Goal: Information Seeking & Learning: Learn about a topic

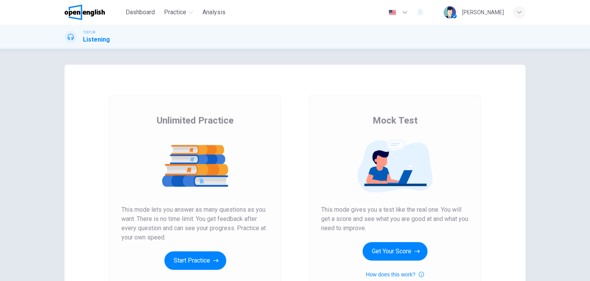
click at [585, 193] on div "Unlimited Practice Mock Test Unlimited Practice This mode lets you answer as ma…" at bounding box center [295, 164] width 590 height 231
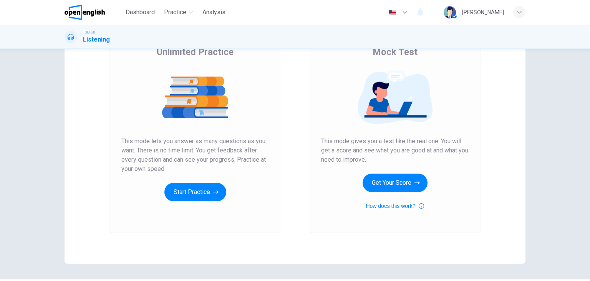
scroll to position [91, 0]
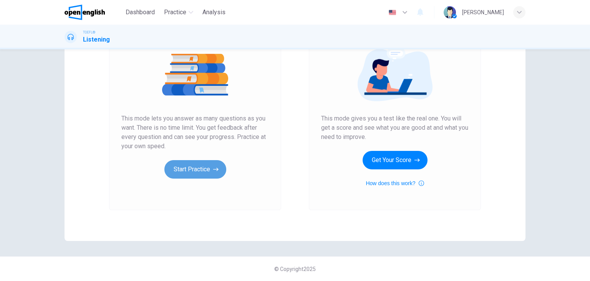
click at [197, 168] on button "Start Practice" at bounding box center [195, 169] width 62 height 18
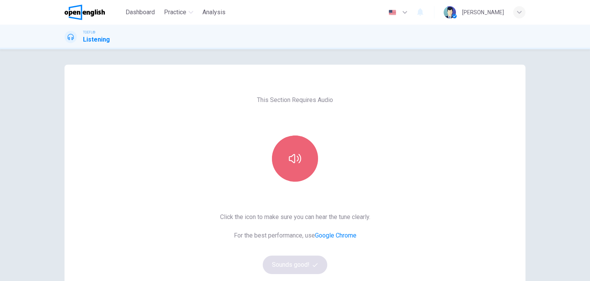
click at [295, 169] on button "button" at bounding box center [295, 158] width 46 height 46
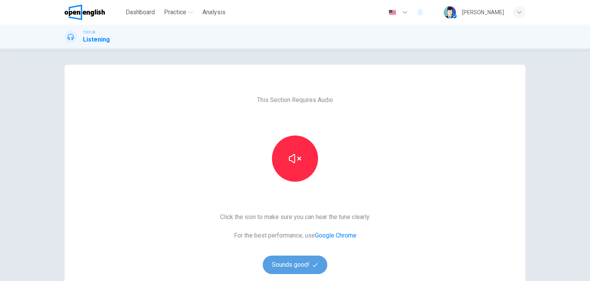
click at [287, 266] on button "Sounds good!" at bounding box center [295, 264] width 65 height 18
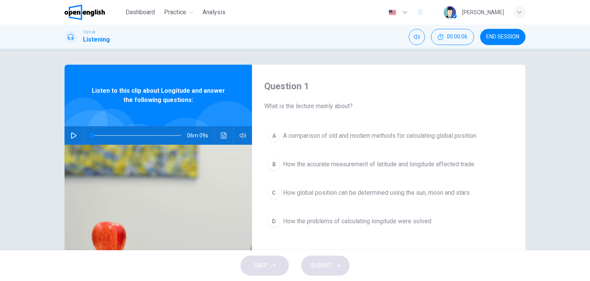
click at [73, 136] on icon "button" at bounding box center [73, 135] width 5 height 6
type input "*"
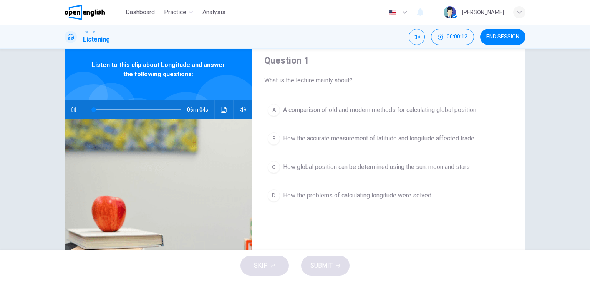
scroll to position [15, 0]
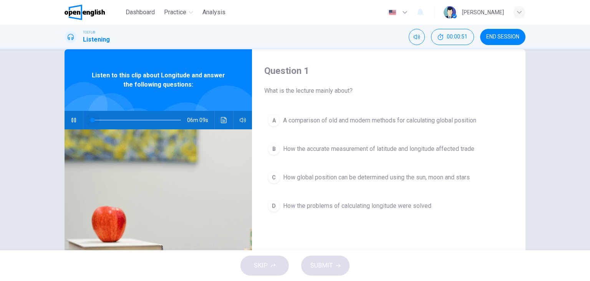
click at [93, 120] on span at bounding box center [137, 120] width 88 height 11
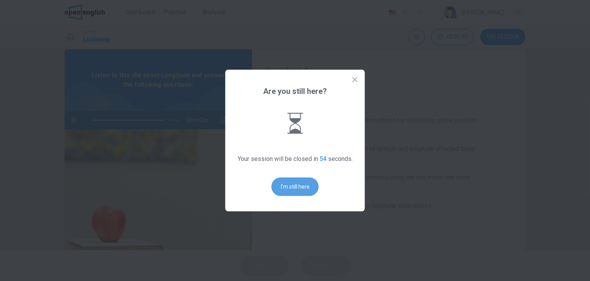
click at [301, 189] on button "I'm still here" at bounding box center [295, 186] width 47 height 18
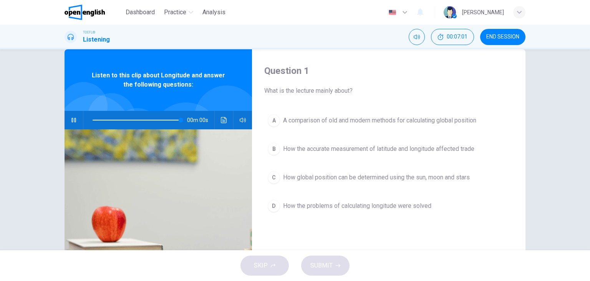
type input "*"
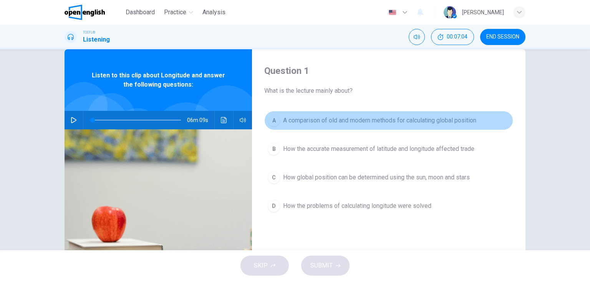
click at [273, 121] on div "A" at bounding box center [274, 120] width 12 height 12
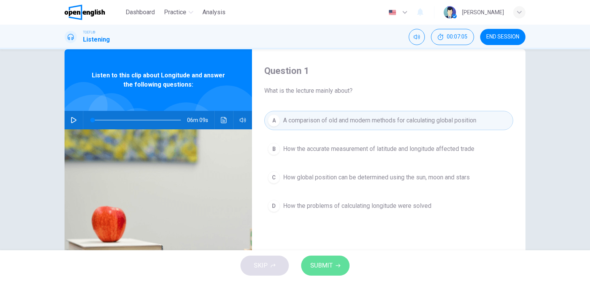
click at [324, 266] on span "SUBMIT" at bounding box center [322, 265] width 22 height 11
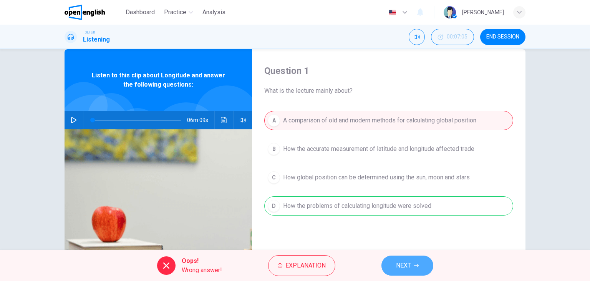
click at [412, 263] on button "NEXT" at bounding box center [408, 265] width 52 height 20
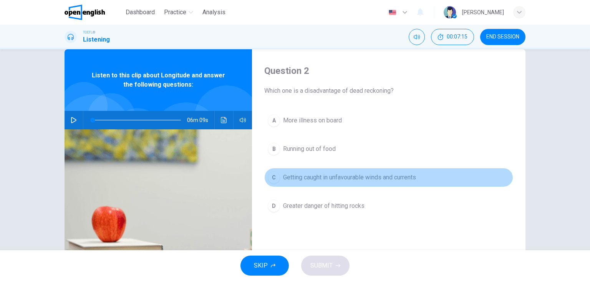
click at [360, 179] on span "Getting caught in unfavourable winds and currents" at bounding box center [349, 177] width 133 height 9
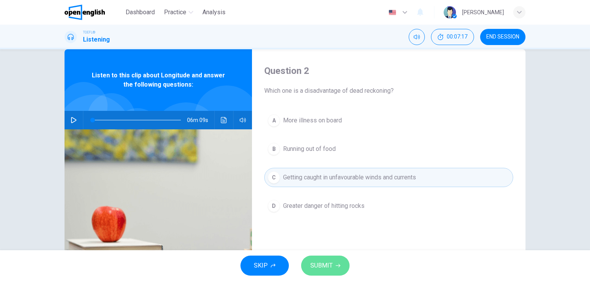
click at [338, 265] on icon "button" at bounding box center [338, 265] width 5 height 3
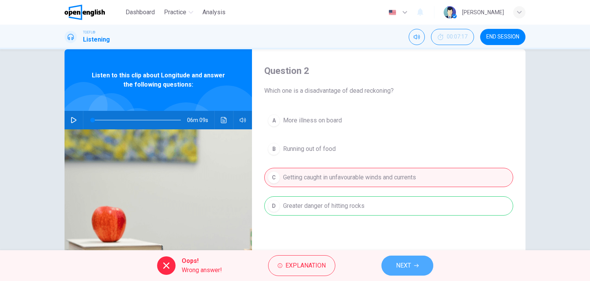
click at [412, 265] on button "NEXT" at bounding box center [408, 265] width 52 height 20
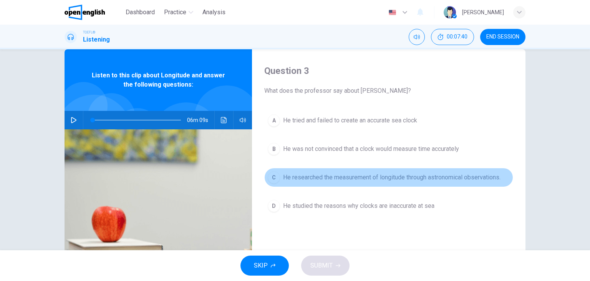
click at [345, 173] on span "He researched the measurement of longitude through astronomical observations." at bounding box center [392, 177] width 218 height 9
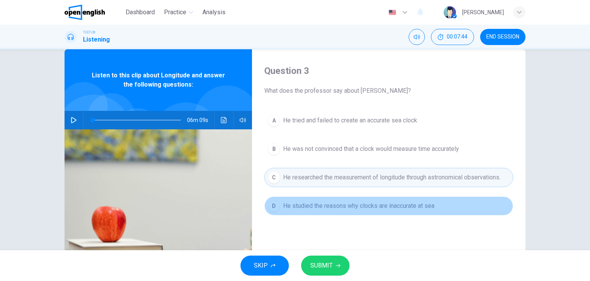
click at [326, 201] on span "He studied the reasons why clocks are inaccurate at sea" at bounding box center [358, 205] width 151 height 9
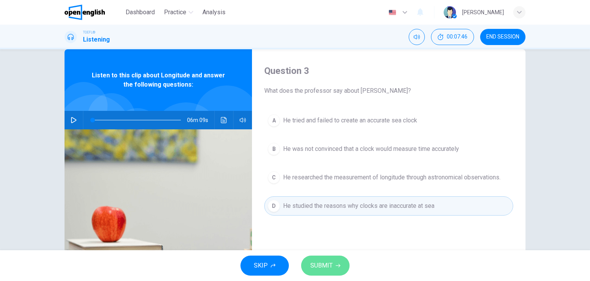
click at [321, 272] on button "SUBMIT" at bounding box center [325, 265] width 48 height 20
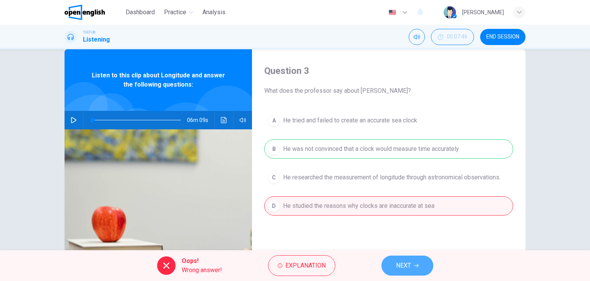
click at [418, 264] on icon "button" at bounding box center [416, 265] width 5 height 3
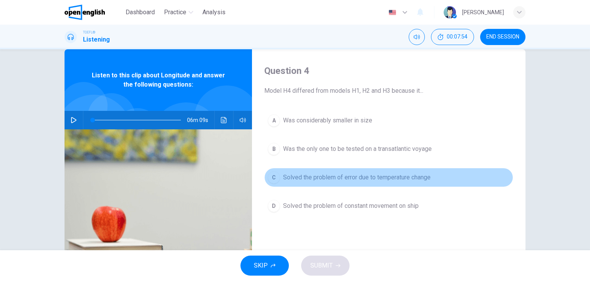
click at [286, 175] on span "Solved the problem of error due to temperature change" at bounding box center [357, 177] width 148 height 9
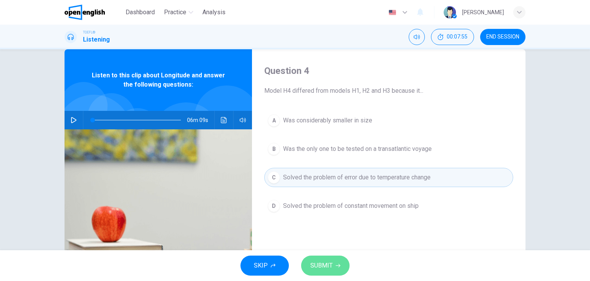
click at [313, 264] on span "SUBMIT" at bounding box center [322, 265] width 22 height 11
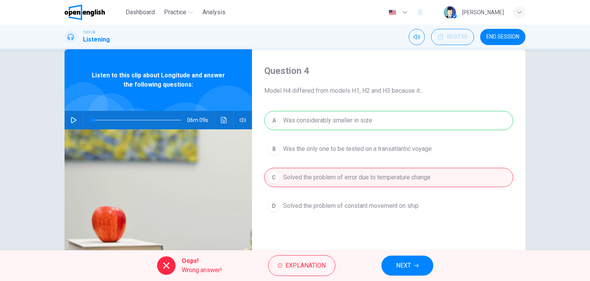
click at [407, 271] on button "NEXT" at bounding box center [408, 265] width 52 height 20
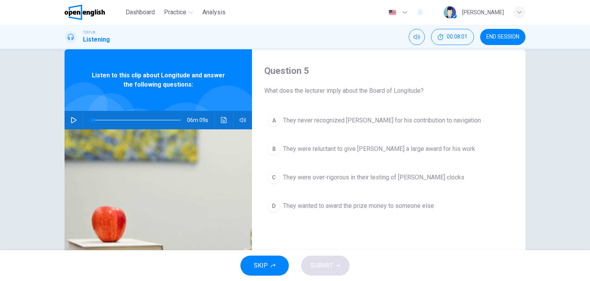
click at [314, 150] on span "They were reluctant to give Harrison a large award for his work" at bounding box center [379, 148] width 192 height 9
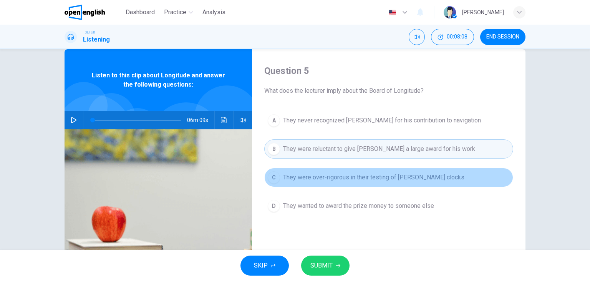
click at [322, 179] on span "They were over-rigorous in their testing of Harrison's clocks" at bounding box center [373, 177] width 181 height 9
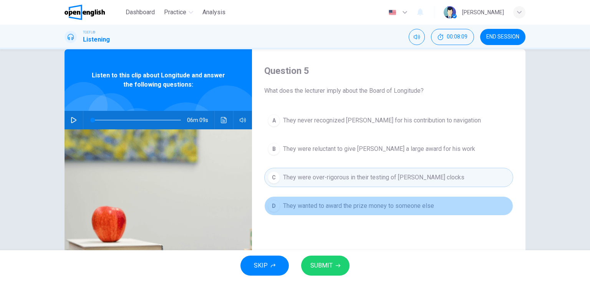
click at [316, 214] on button "D They wanted to award the prize money to someone else" at bounding box center [388, 205] width 249 height 19
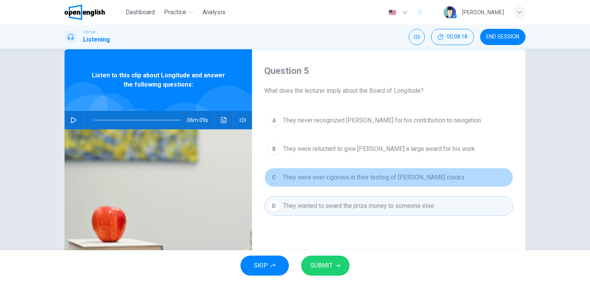
click at [341, 173] on span "They were over-rigorous in their testing of Harrison's clocks" at bounding box center [373, 177] width 181 height 9
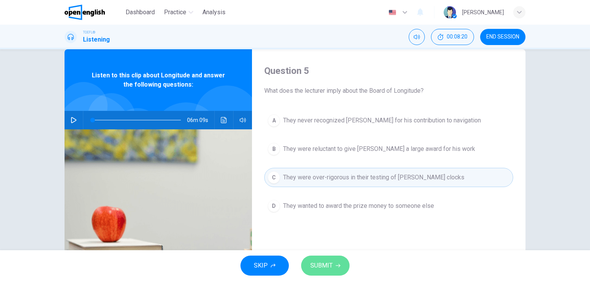
click at [316, 271] on button "SUBMIT" at bounding box center [325, 265] width 48 height 20
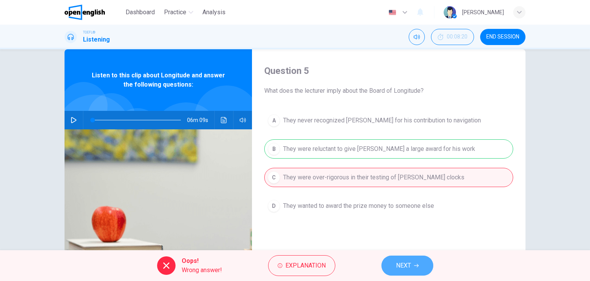
click at [421, 267] on button "NEXT" at bounding box center [408, 265] width 52 height 20
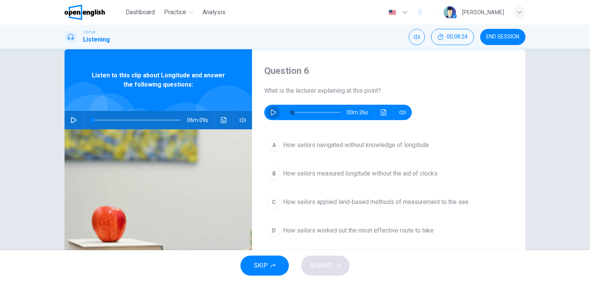
click at [276, 115] on button "button" at bounding box center [273, 112] width 12 height 15
type input "*"
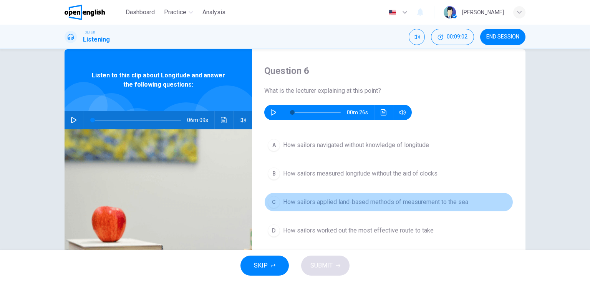
click at [274, 198] on div "C" at bounding box center [274, 202] width 12 height 12
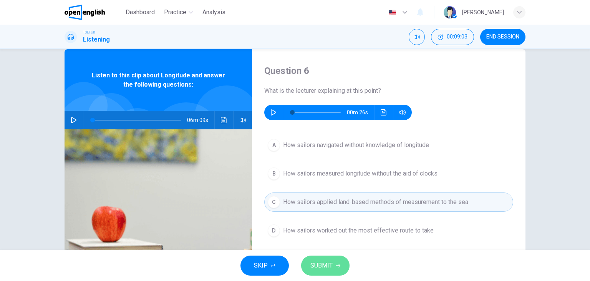
click at [327, 263] on span "SUBMIT" at bounding box center [322, 265] width 22 height 11
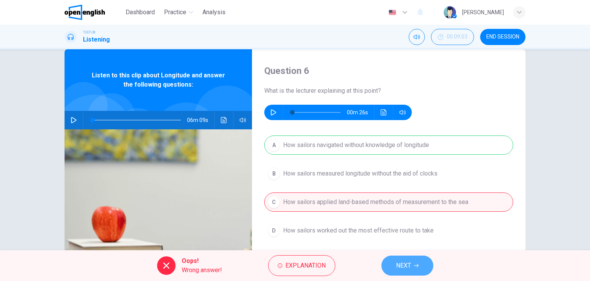
click at [413, 262] on button "NEXT" at bounding box center [408, 265] width 52 height 20
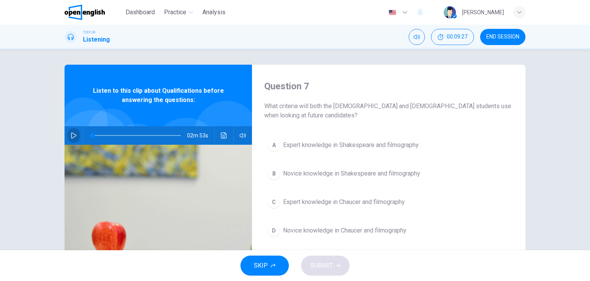
click at [71, 137] on icon "button" at bounding box center [74, 135] width 6 height 6
click at [90, 135] on div at bounding box center [135, 135] width 104 height 18
click at [114, 134] on span at bounding box center [115, 135] width 5 height 5
drag, startPoint x: 114, startPoint y: 135, endPoint x: 93, endPoint y: 129, distance: 21.9
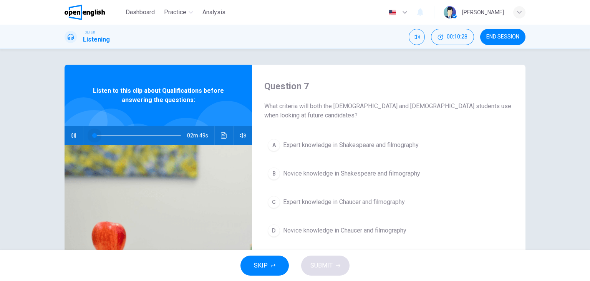
click at [93, 133] on span at bounding box center [94, 135] width 5 height 5
click at [90, 137] on span at bounding box center [92, 135] width 5 height 5
click at [222, 139] on button "Click to see the audio transcription" at bounding box center [224, 135] width 12 height 18
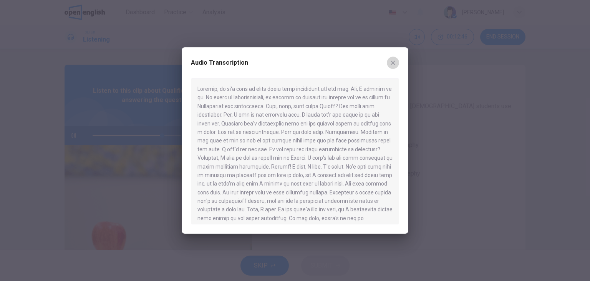
click at [393, 61] on icon "button" at bounding box center [393, 63] width 6 height 6
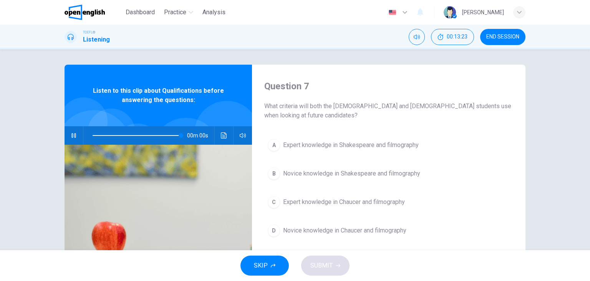
type input "*"
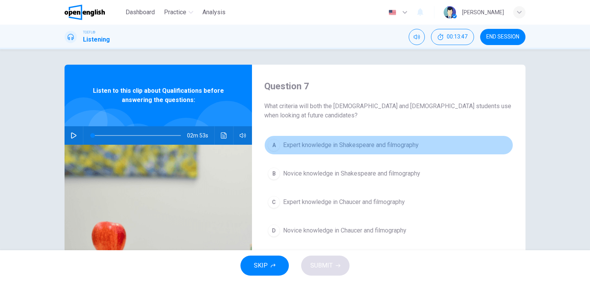
click at [274, 147] on div "A" at bounding box center [274, 145] width 12 height 12
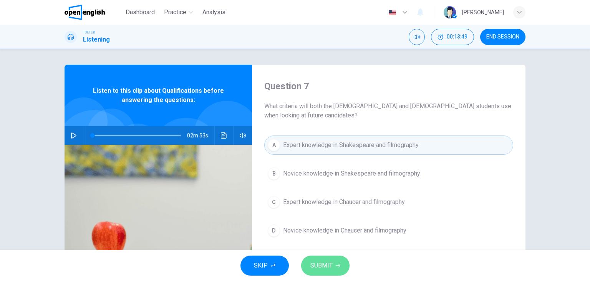
click at [326, 264] on span "SUBMIT" at bounding box center [322, 265] width 22 height 11
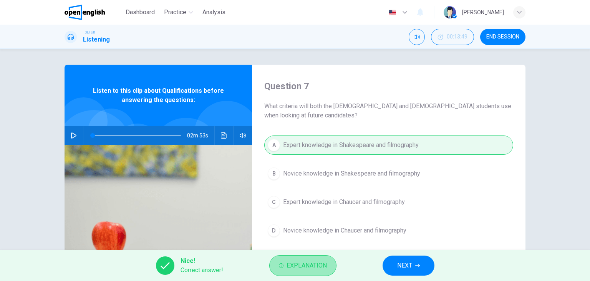
click at [304, 263] on span "Explanation" at bounding box center [307, 265] width 40 height 11
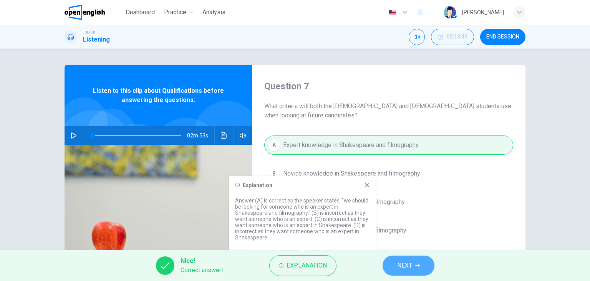
click at [410, 263] on span "NEXT" at bounding box center [404, 265] width 15 height 11
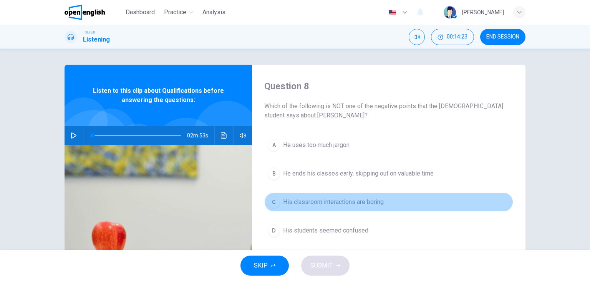
click at [273, 202] on div "C" at bounding box center [274, 202] width 12 height 12
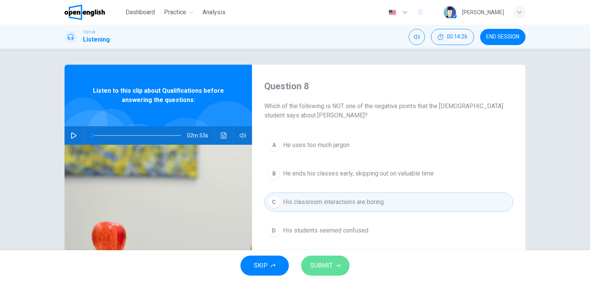
click at [321, 264] on span "SUBMIT" at bounding box center [322, 265] width 22 height 11
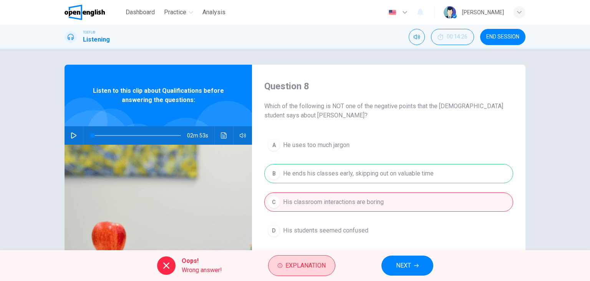
click at [310, 269] on span "Explanation" at bounding box center [306, 265] width 40 height 11
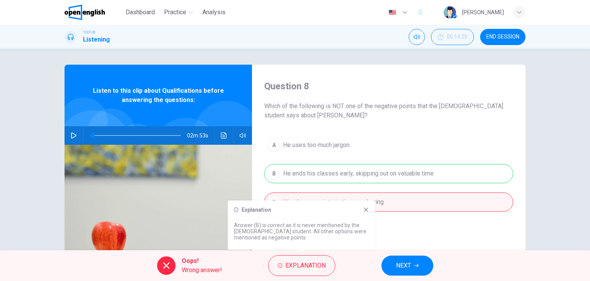
click at [364, 208] on icon at bounding box center [366, 209] width 6 height 6
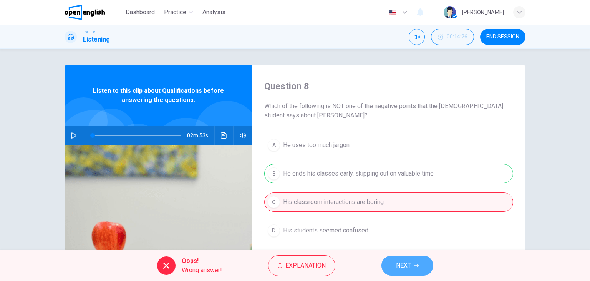
click at [407, 265] on span "NEXT" at bounding box center [403, 265] width 15 height 11
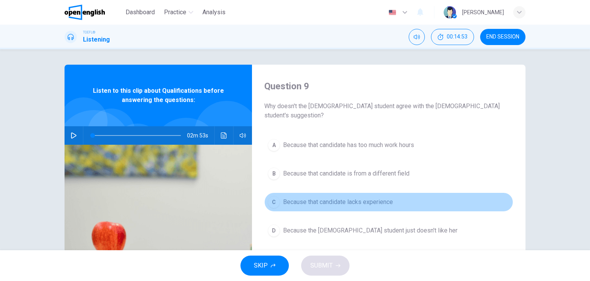
click at [269, 196] on div "C" at bounding box center [274, 202] width 12 height 12
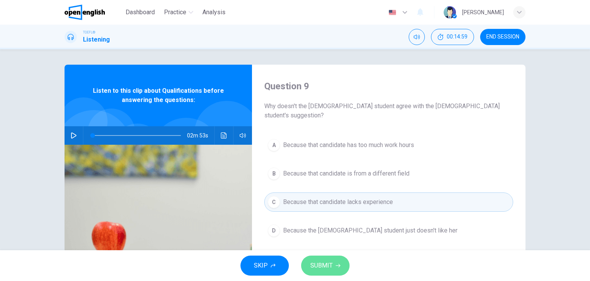
click at [331, 260] on span "SUBMIT" at bounding box center [322, 265] width 22 height 11
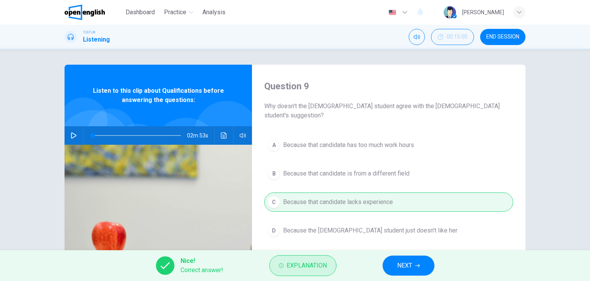
click at [313, 264] on span "Explanation" at bounding box center [307, 265] width 40 height 11
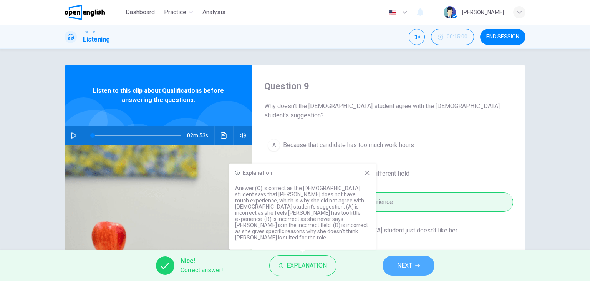
click at [394, 263] on button "NEXT" at bounding box center [409, 265] width 52 height 20
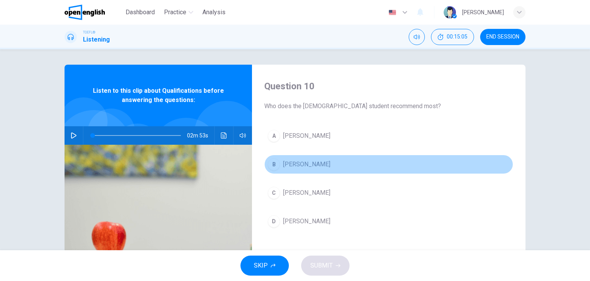
click at [271, 166] on div "B" at bounding box center [274, 164] width 12 height 12
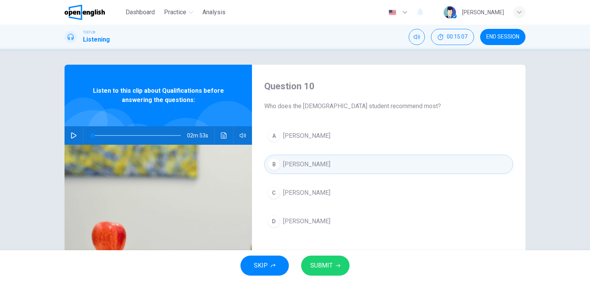
click at [325, 262] on span "SUBMIT" at bounding box center [322, 265] width 22 height 11
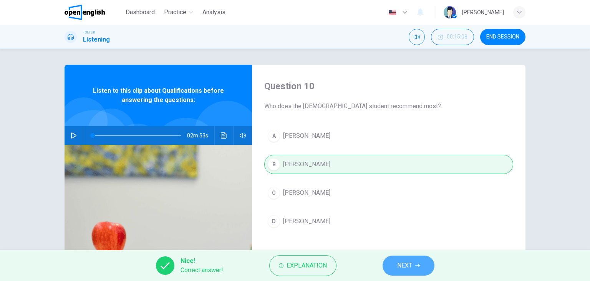
click at [396, 262] on button "NEXT" at bounding box center [409, 265] width 52 height 20
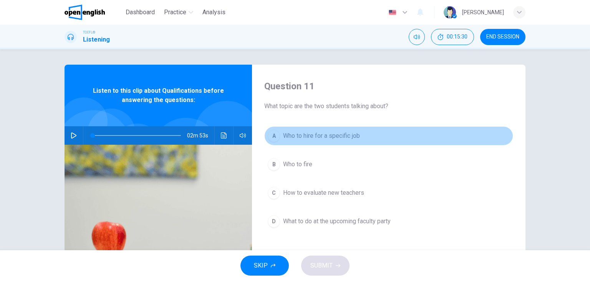
click at [325, 137] on span "Who to hire for a specific job" at bounding box center [321, 135] width 77 height 9
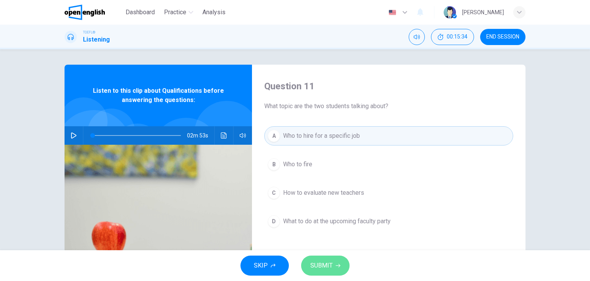
click at [329, 269] on span "SUBMIT" at bounding box center [322, 265] width 22 height 11
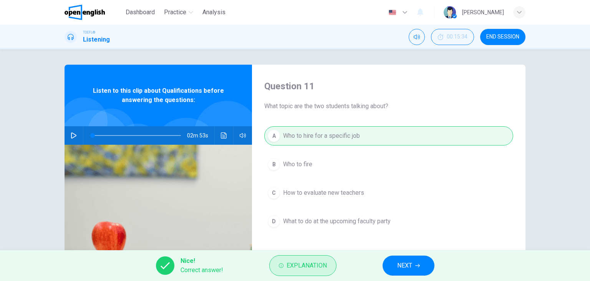
click at [311, 265] on span "Explanation" at bounding box center [307, 265] width 40 height 11
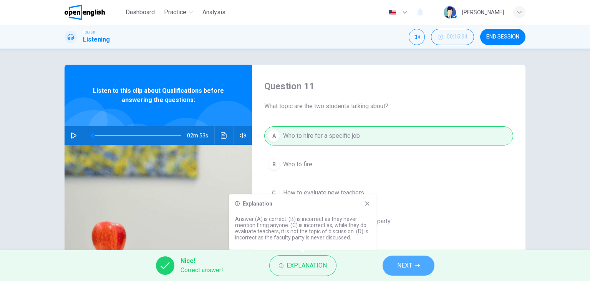
click at [417, 268] on button "NEXT" at bounding box center [409, 265] width 52 height 20
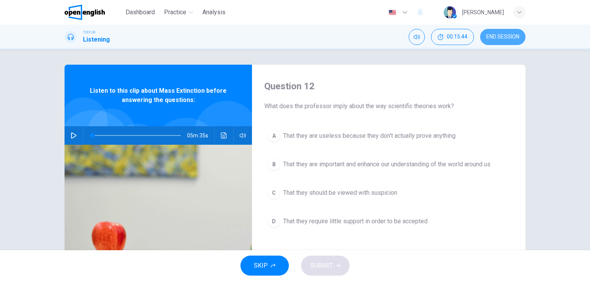
click at [498, 40] on button "END SESSION" at bounding box center [502, 37] width 45 height 16
